Goal: Information Seeking & Learning: Find specific fact

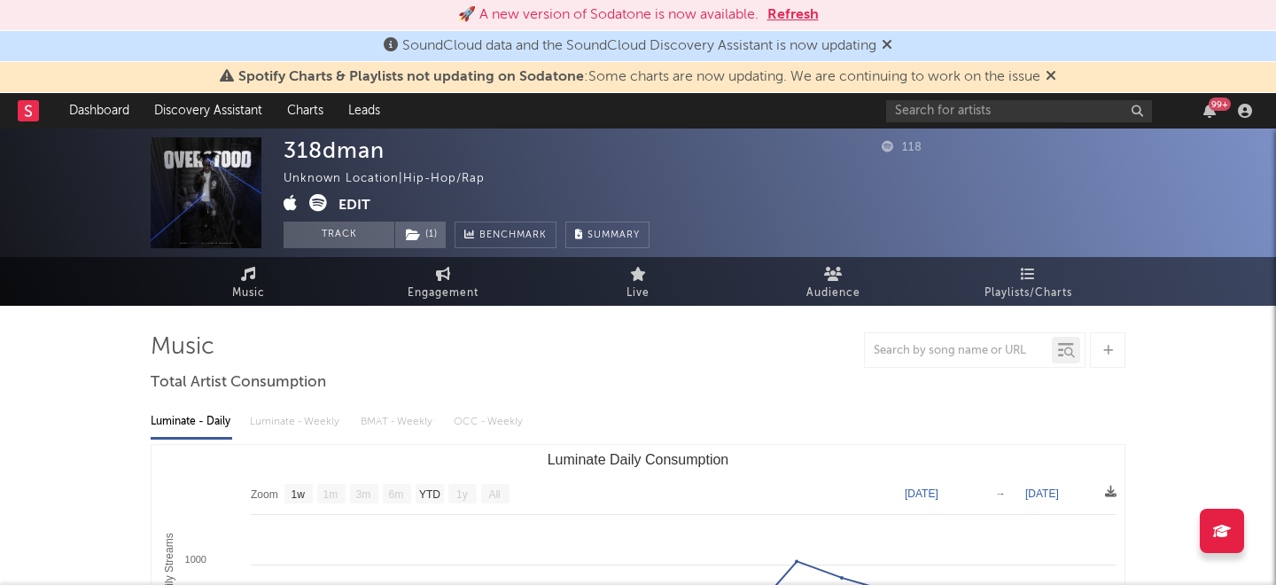
select select "1w"
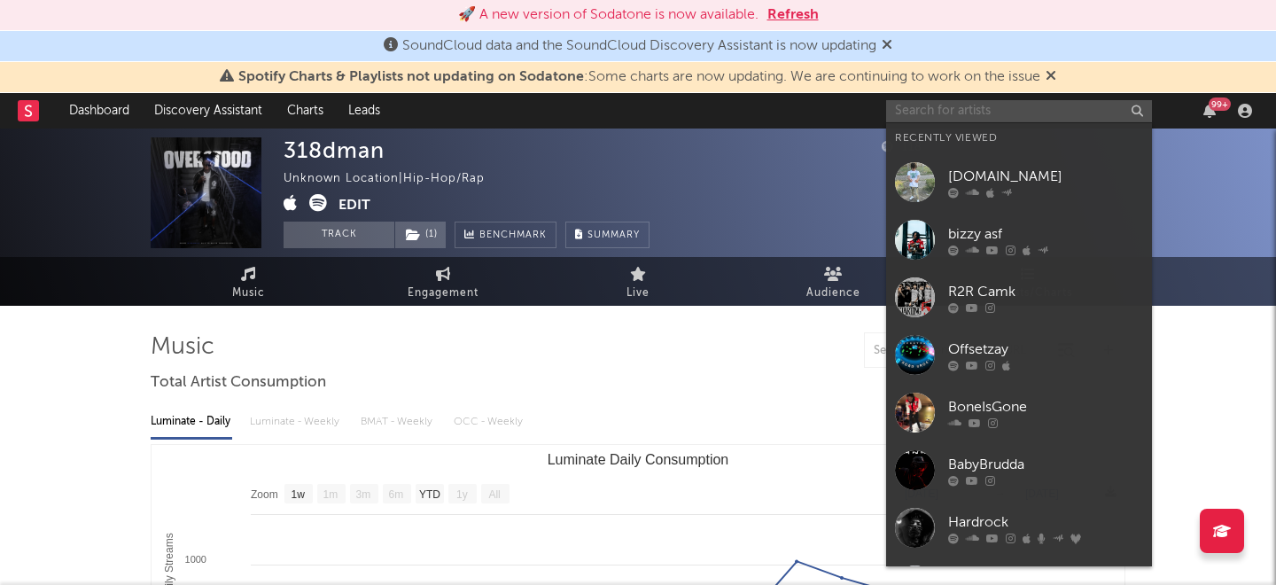
click at [924, 112] on input "text" at bounding box center [1019, 111] width 266 height 22
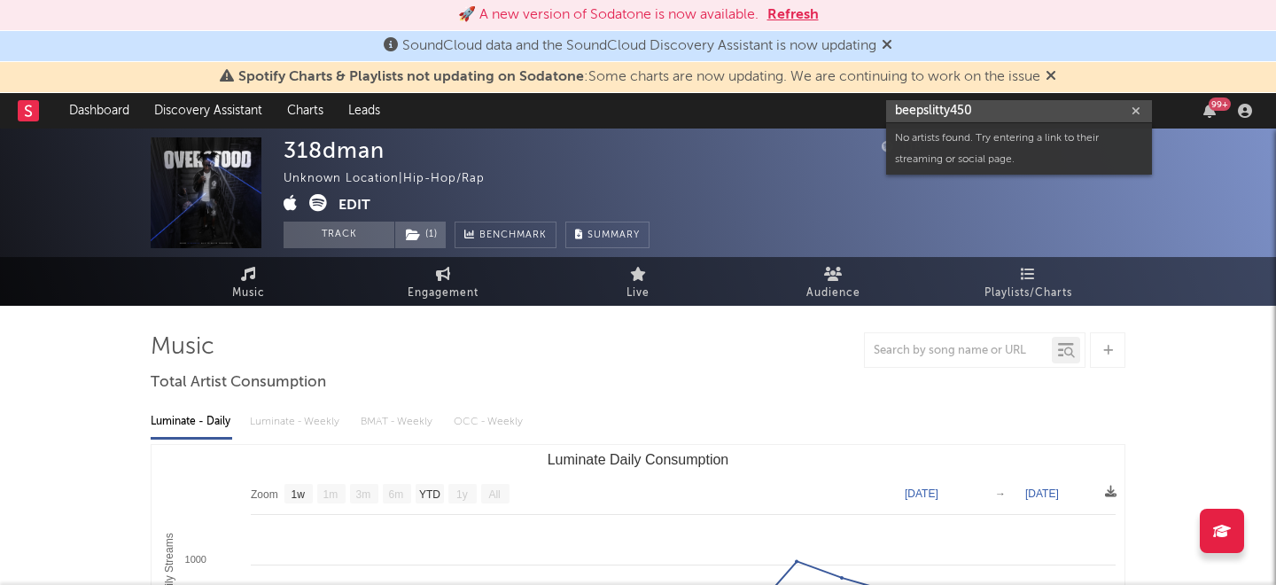
type input "beepslitty450"
click at [1136, 115] on icon "button" at bounding box center [1135, 111] width 9 height 12
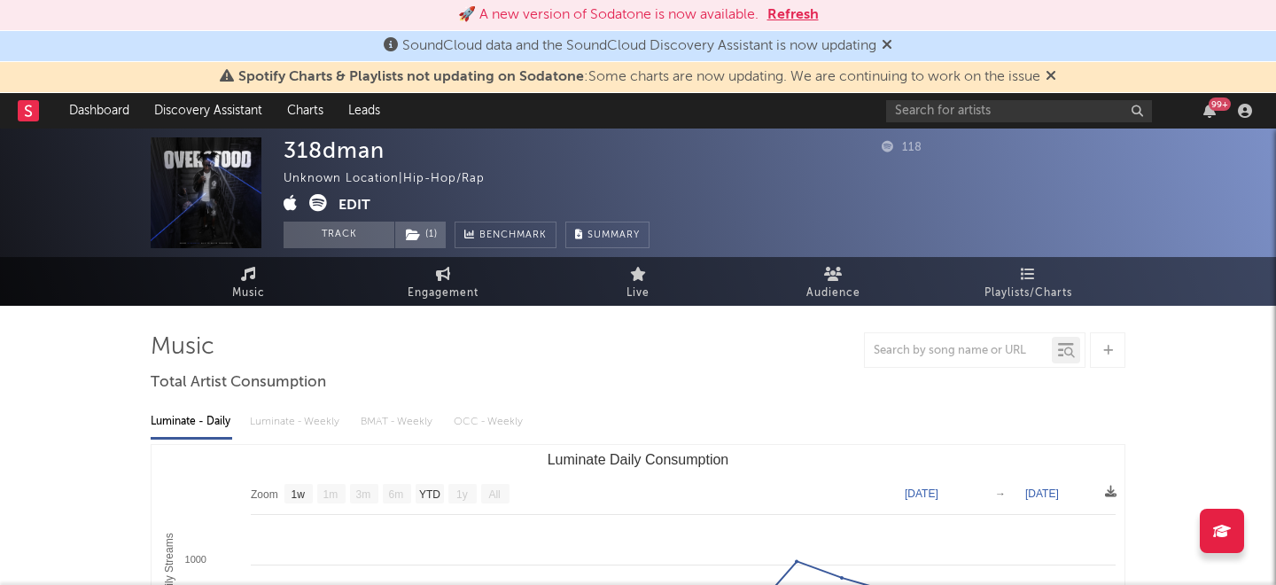
click at [838, 105] on nav "Dashboard Discovery Assistant Charts Leads 99 +" at bounding box center [638, 110] width 1276 height 35
